Goal: Task Accomplishment & Management: Use online tool/utility

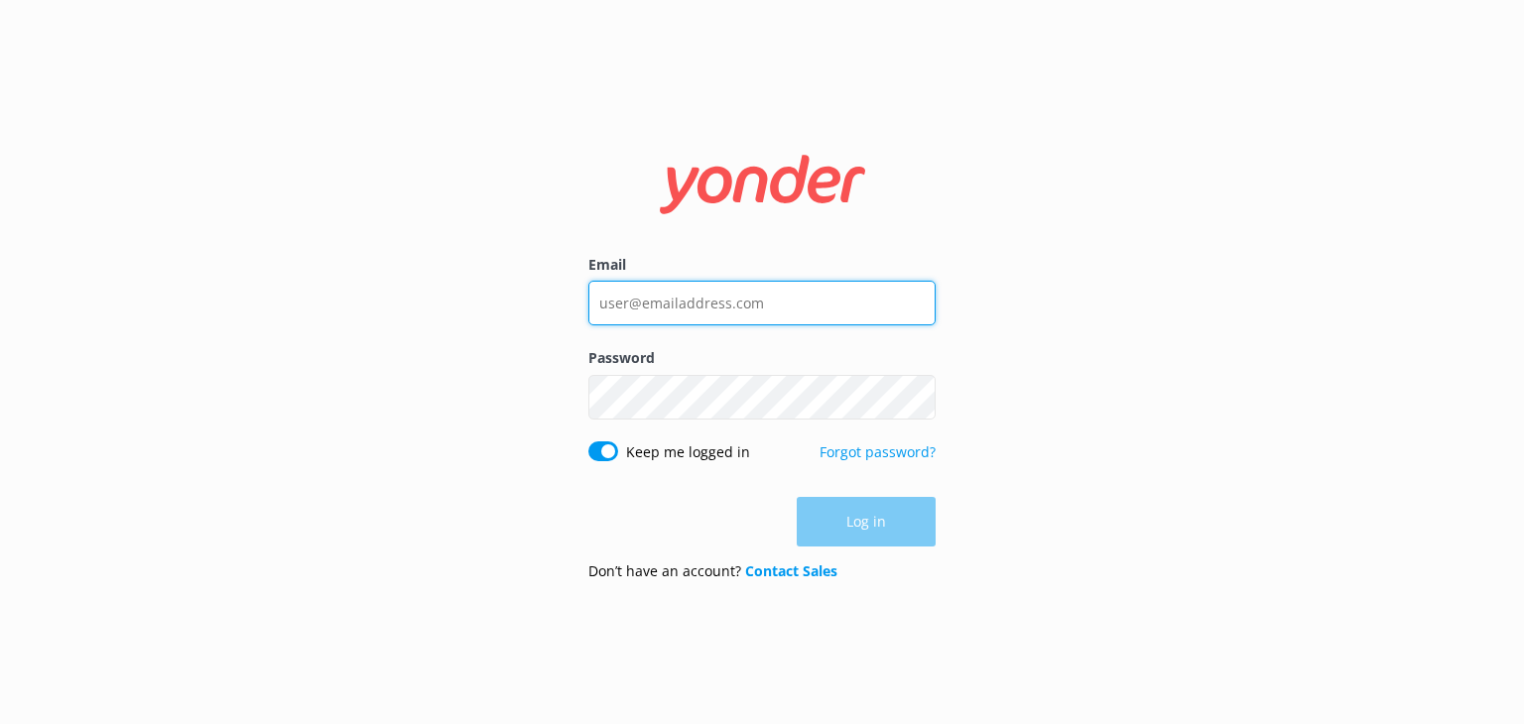
type input "[EMAIL_ADDRESS][DOMAIN_NAME]"
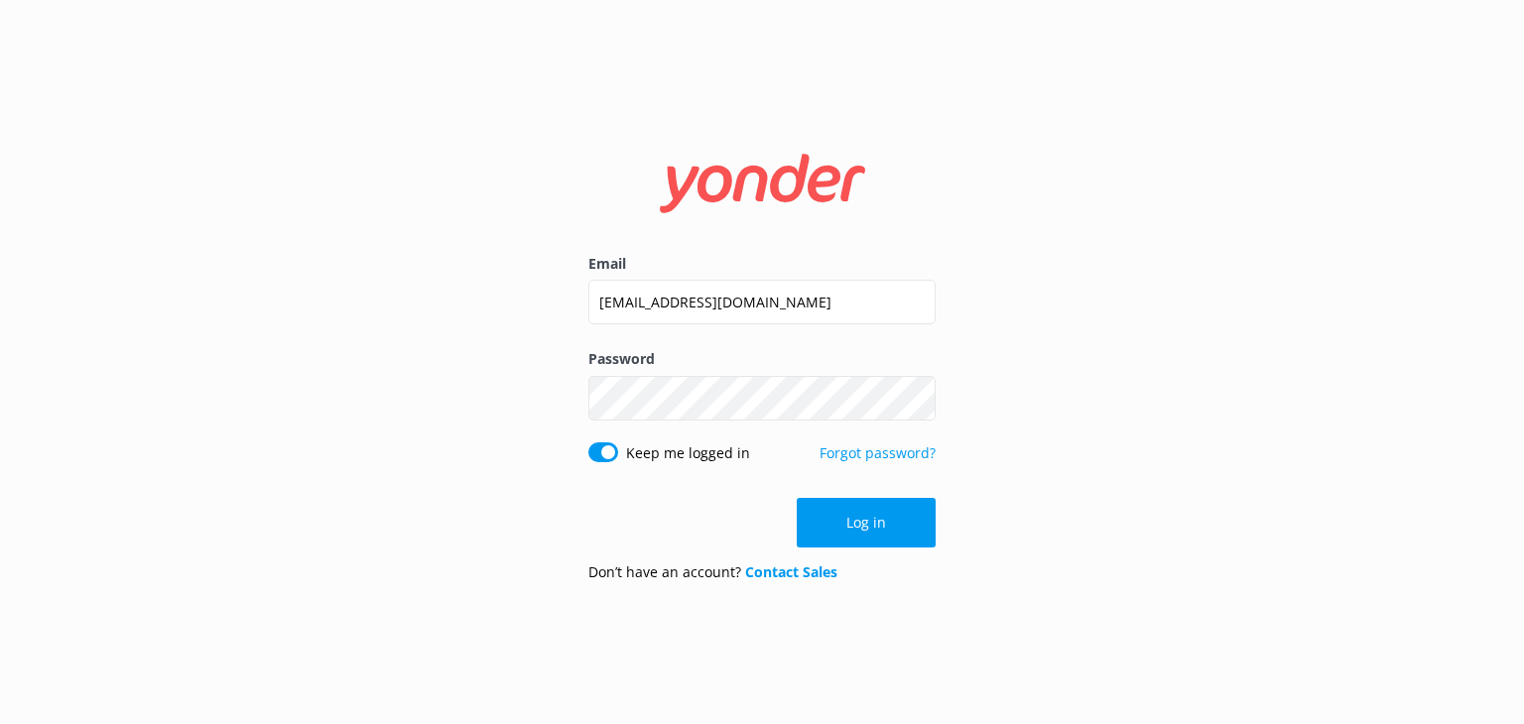
click at [877, 519] on div "Log in" at bounding box center [761, 523] width 347 height 50
click at [877, 519] on button "Log in" at bounding box center [866, 523] width 139 height 50
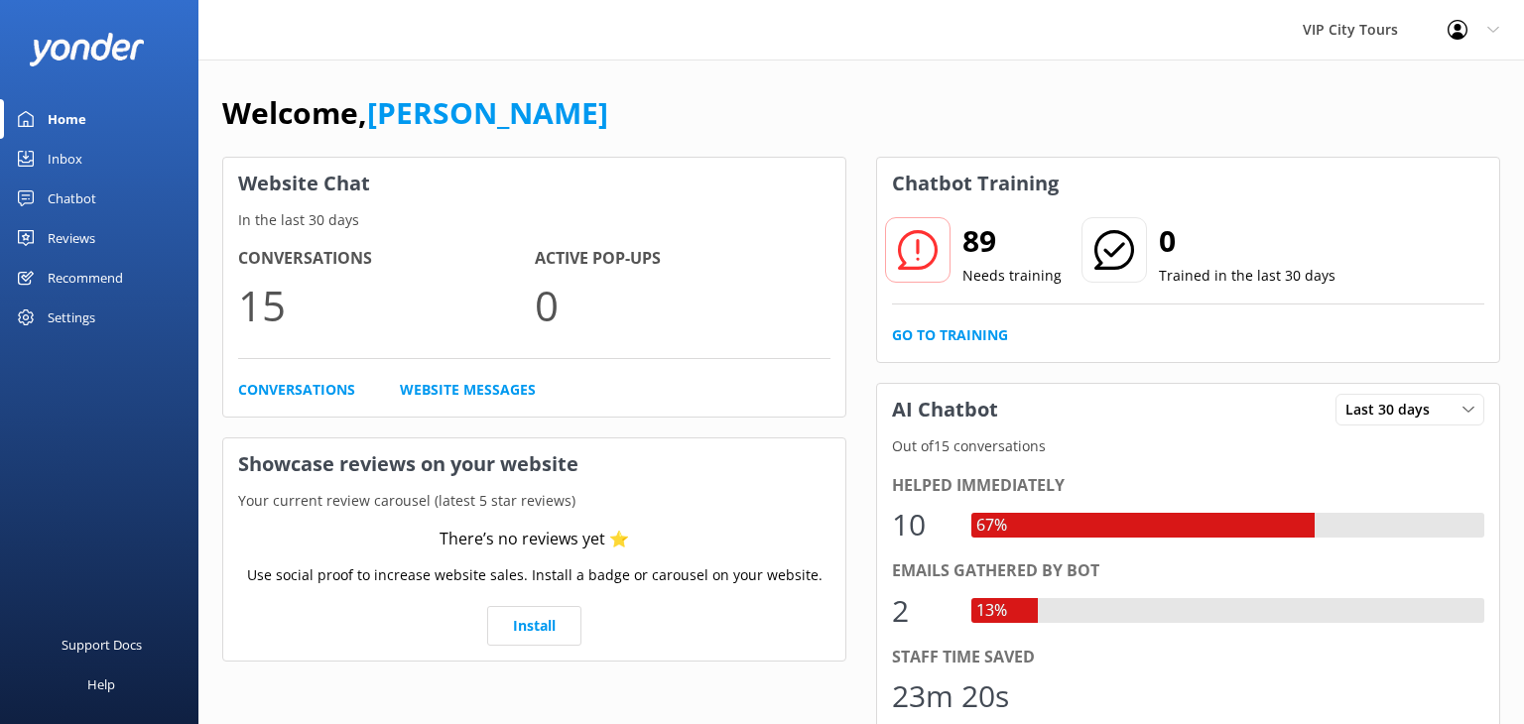
drag, startPoint x: 667, startPoint y: 703, endPoint x: 673, endPoint y: 715, distance: 13.3
click at [673, 715] on div "Website Chat In the last 30 days Conversations 15 Active Pop-ups 0 Conversation…" at bounding box center [534, 711] width 624 height 1109
